Goal: Task Accomplishment & Management: Use online tool/utility

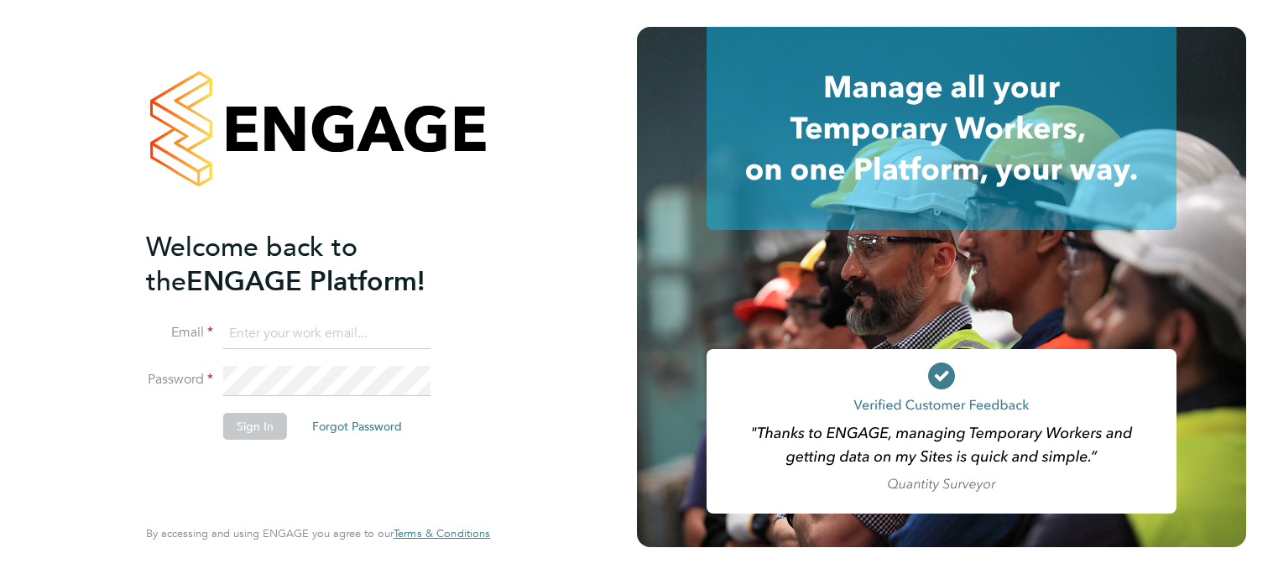
type input "[PERSON_NAME][EMAIL_ADDRESS][PERSON_NAME][DOMAIN_NAME]"
click at [254, 430] on button "Sign In" at bounding box center [255, 426] width 64 height 27
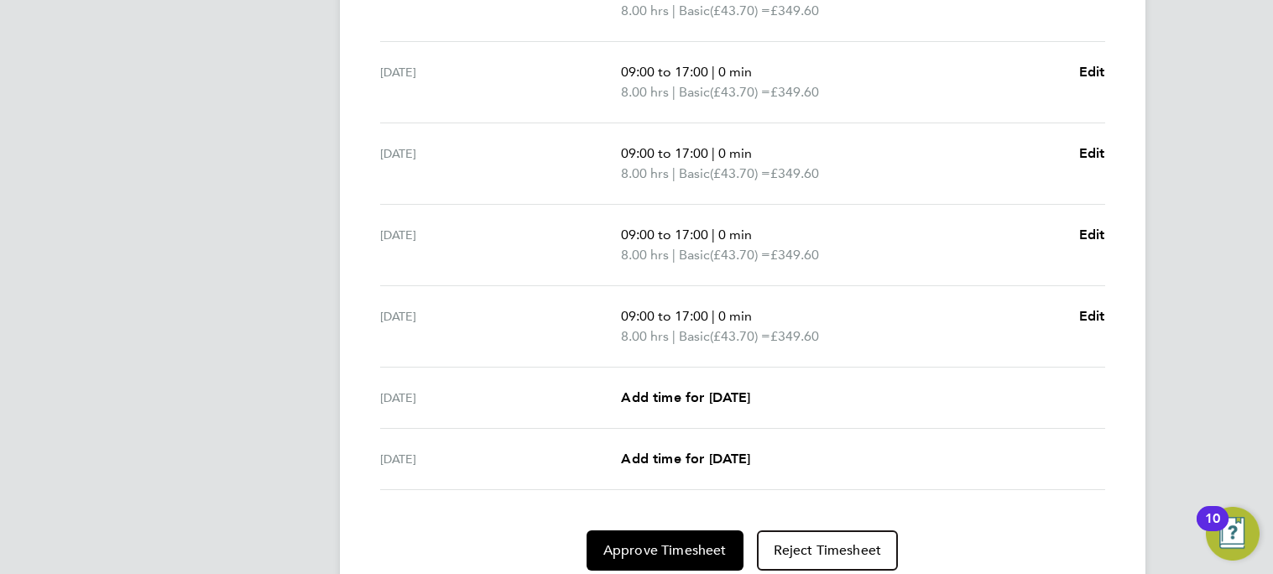
scroll to position [650, 0]
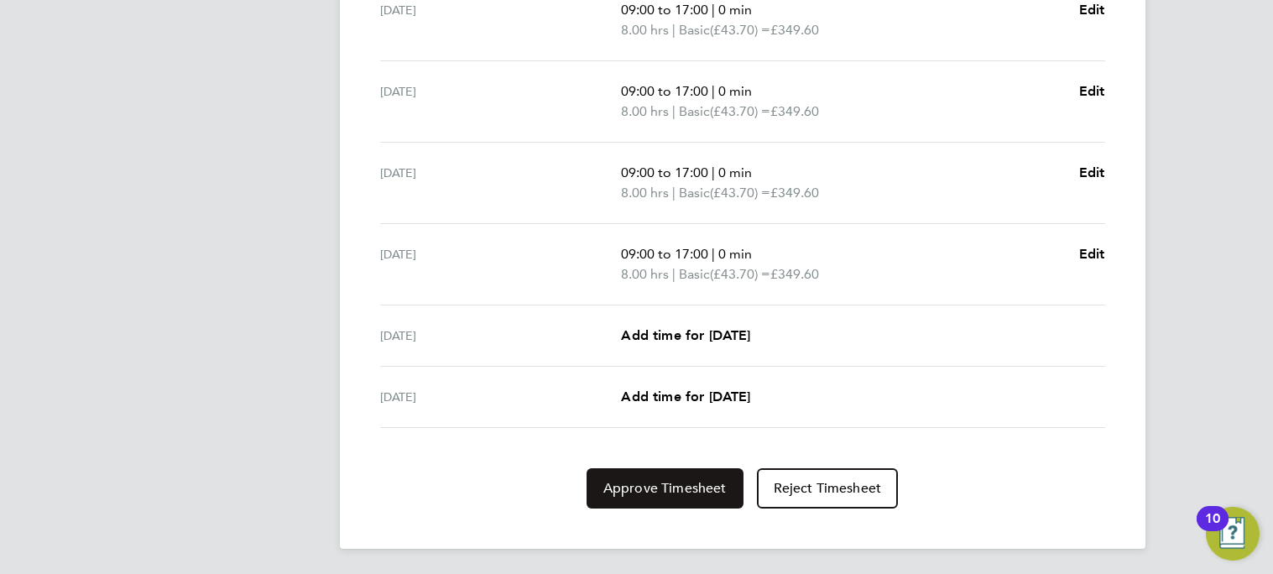
click at [652, 476] on button "Approve Timesheet" at bounding box center [664, 488] width 157 height 40
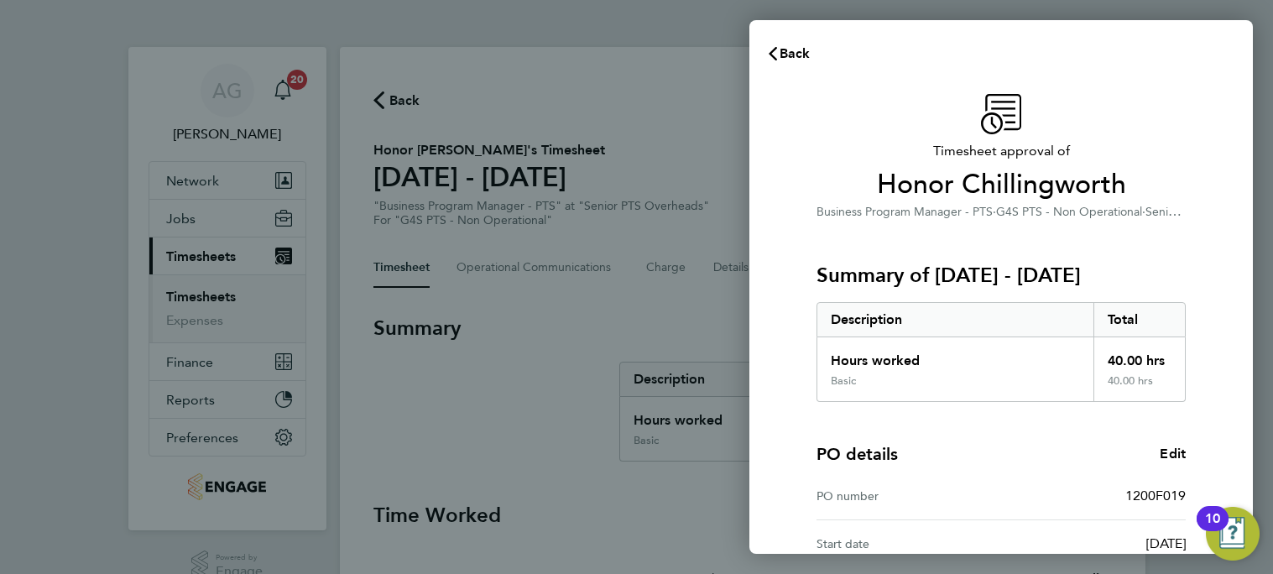
scroll to position [181, 0]
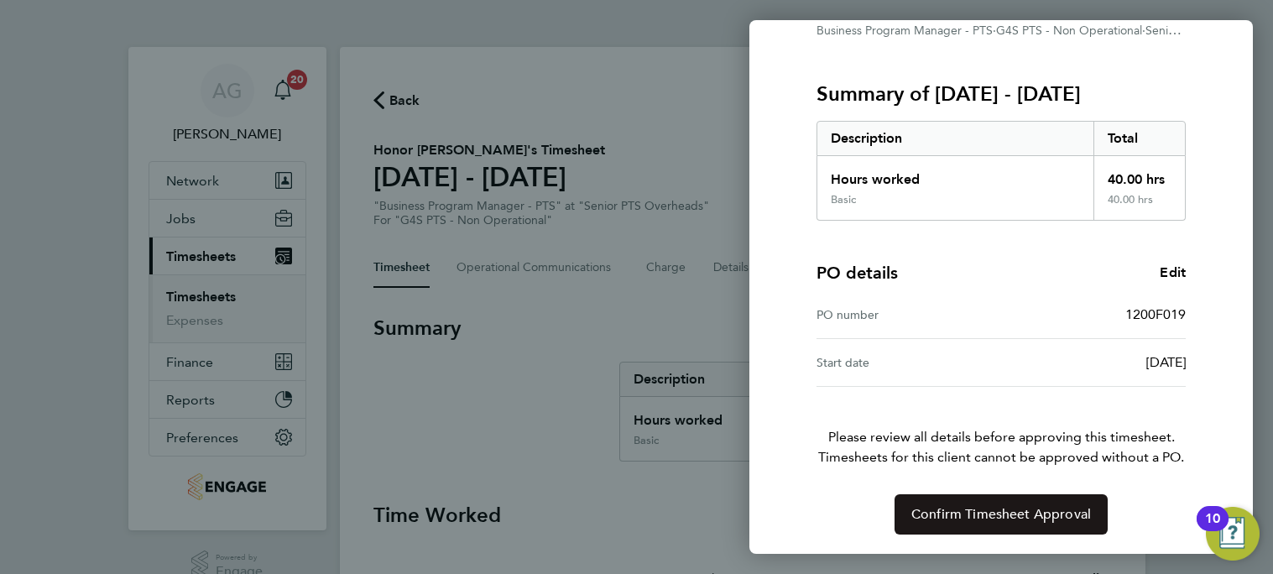
click at [987, 517] on span "Confirm Timesheet Approval" at bounding box center [1001, 514] width 180 height 17
